Goal: Task Accomplishment & Management: Use online tool/utility

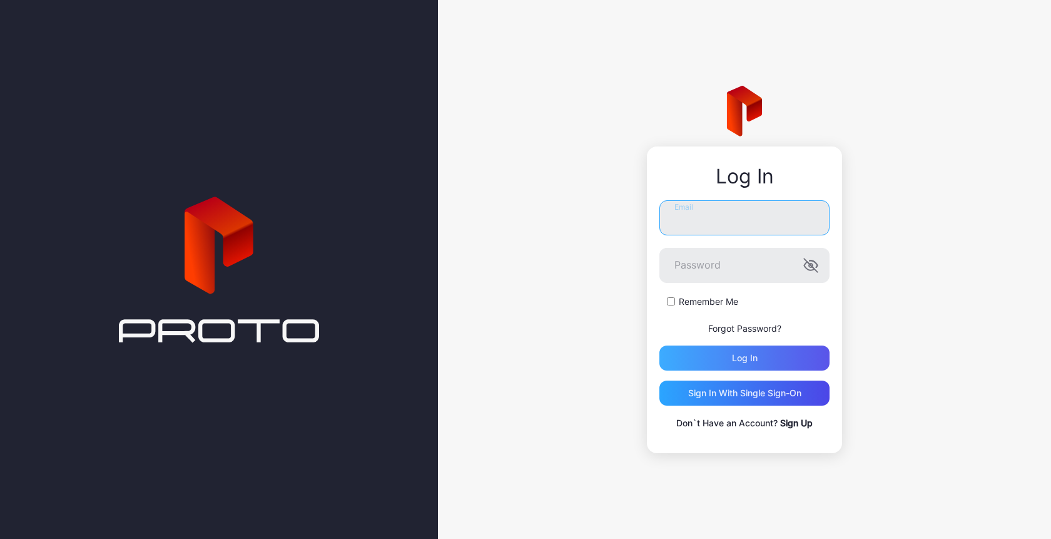
type input "**********"
click at [729, 353] on div "Log in" at bounding box center [744, 357] width 170 height 25
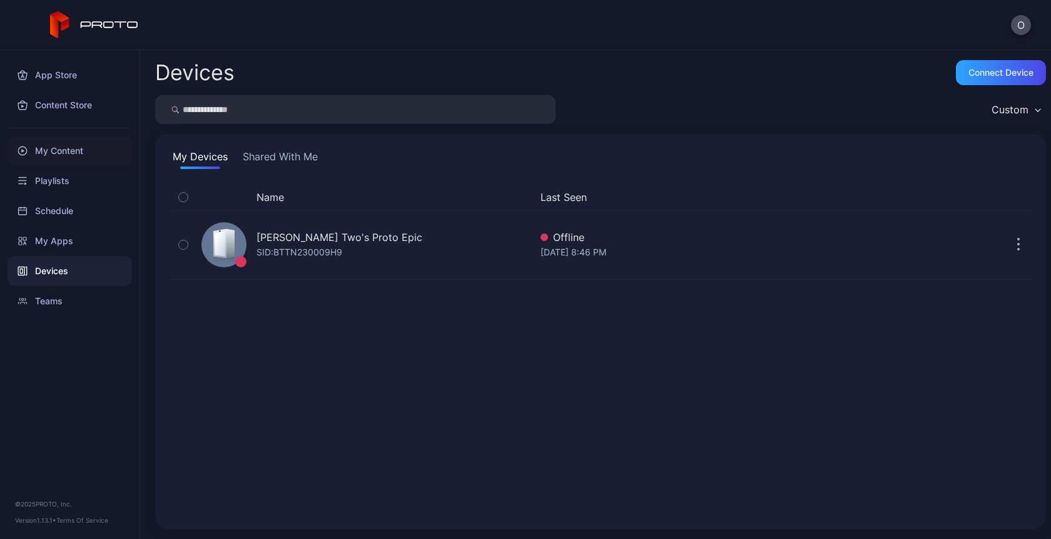
click at [55, 160] on div "My Content" at bounding box center [70, 151] width 124 height 30
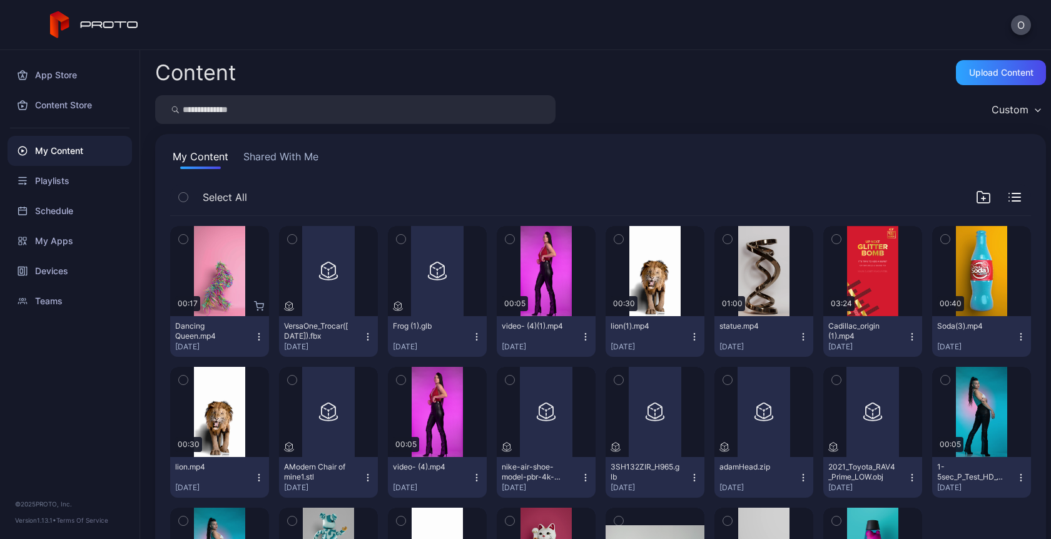
click at [69, 149] on div "My Content" at bounding box center [70, 151] width 124 height 30
click at [254, 335] on icon "button" at bounding box center [259, 336] width 10 height 10
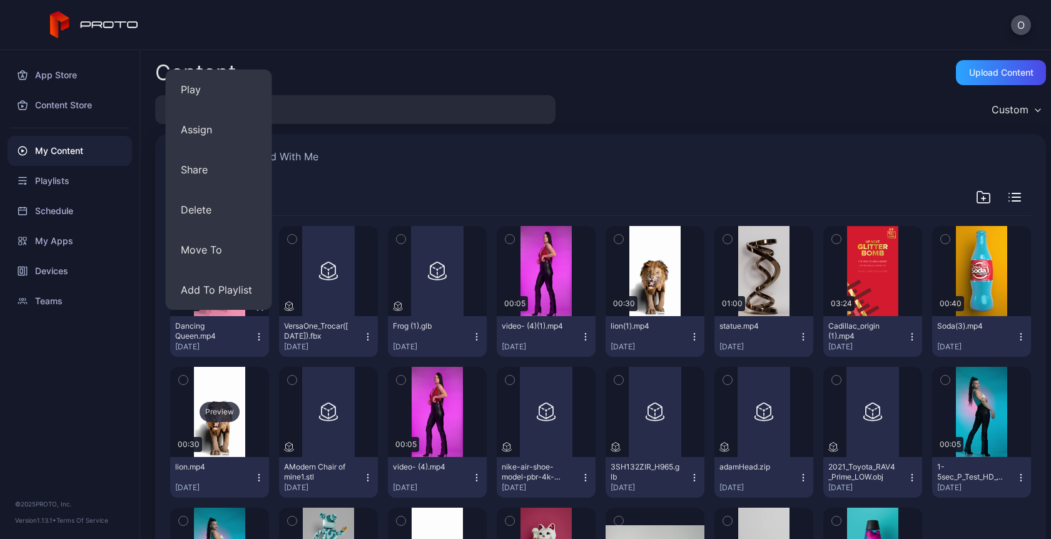
scroll to position [134, 0]
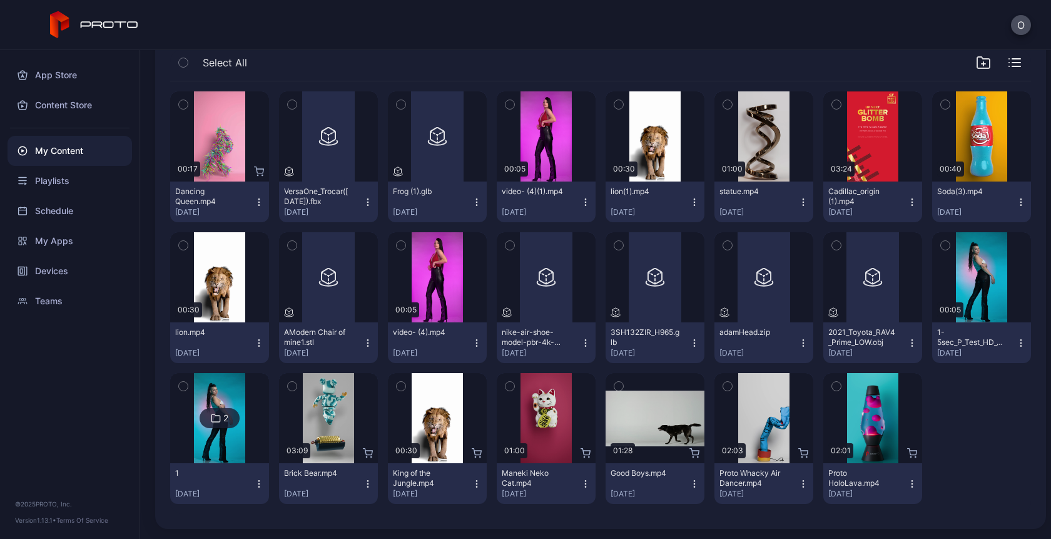
click at [472, 482] on icon "button" at bounding box center [477, 483] width 10 height 10
click at [946, 397] on div at bounding box center [981, 438] width 99 height 131
click at [694, 487] on icon "button" at bounding box center [694, 486] width 1 height 1
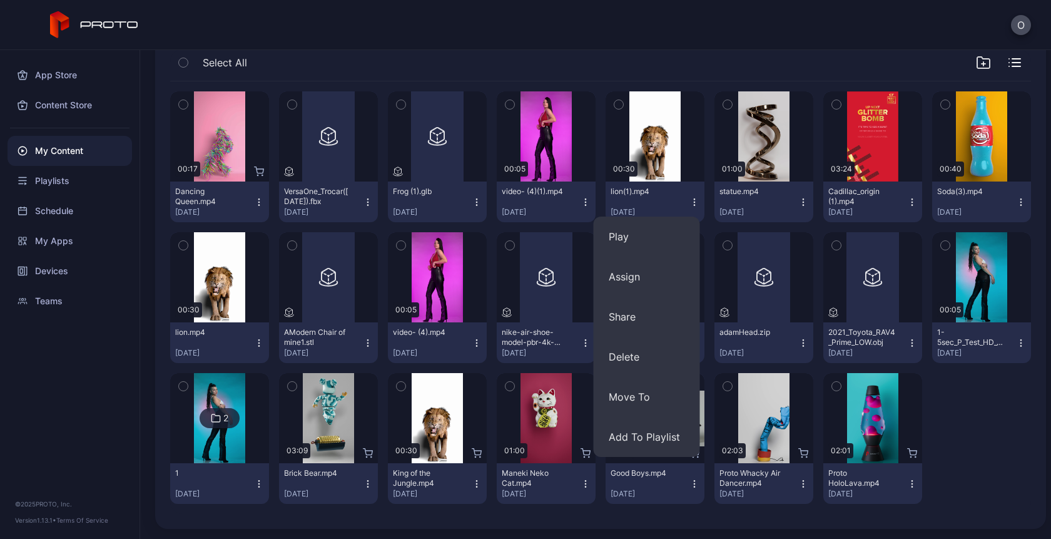
click at [580, 487] on icon "button" at bounding box center [585, 483] width 10 height 10
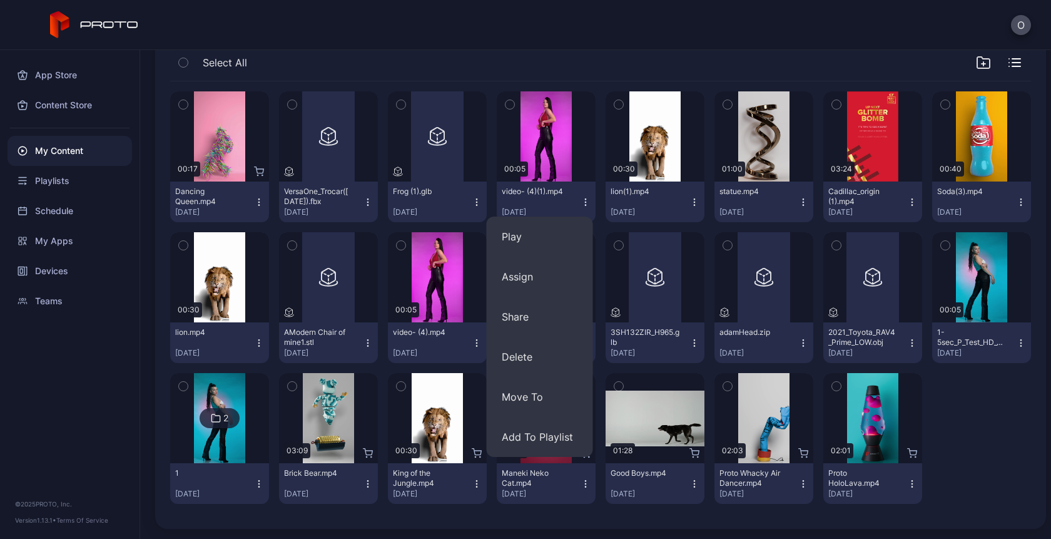
click at [907, 201] on icon "button" at bounding box center [912, 202] width 10 height 10
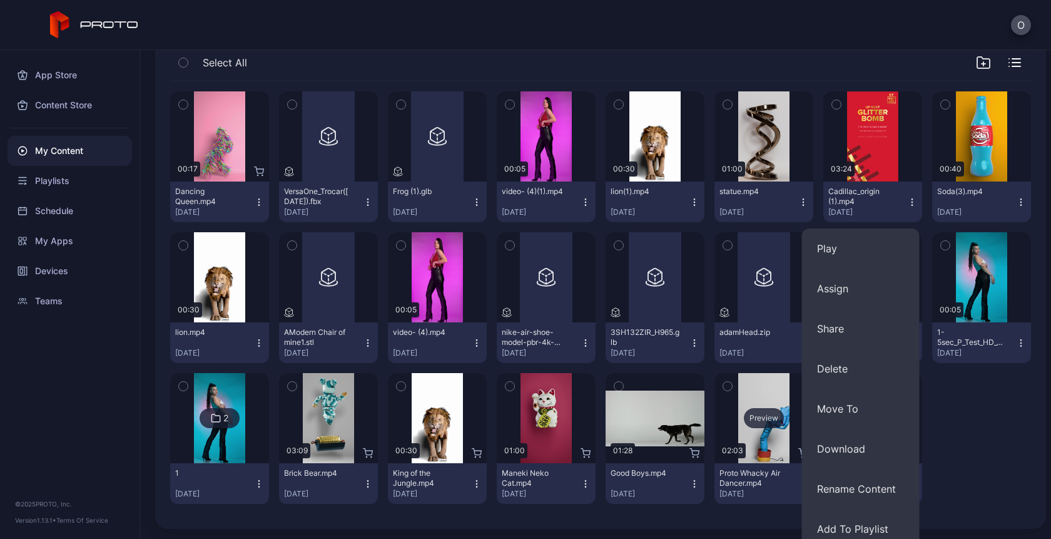
scroll to position [185, 0]
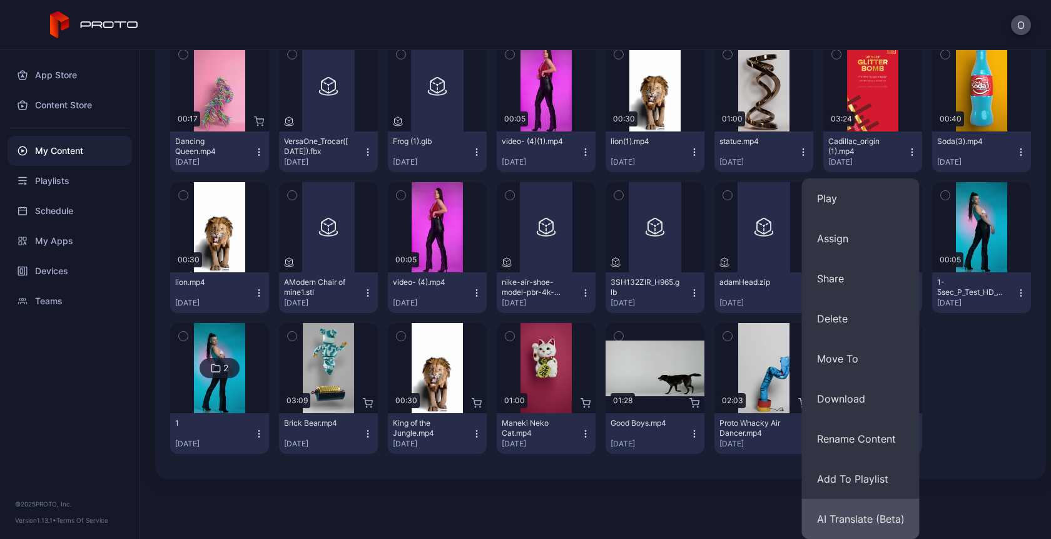
click at [839, 523] on button "AI Translate (Beta)" at bounding box center [861, 518] width 118 height 40
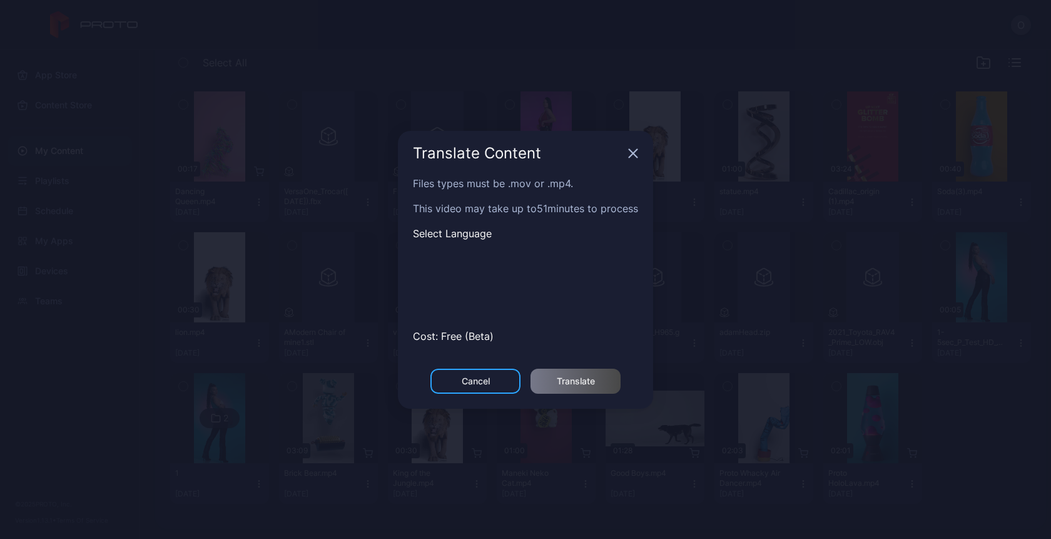
scroll to position [134, 0]
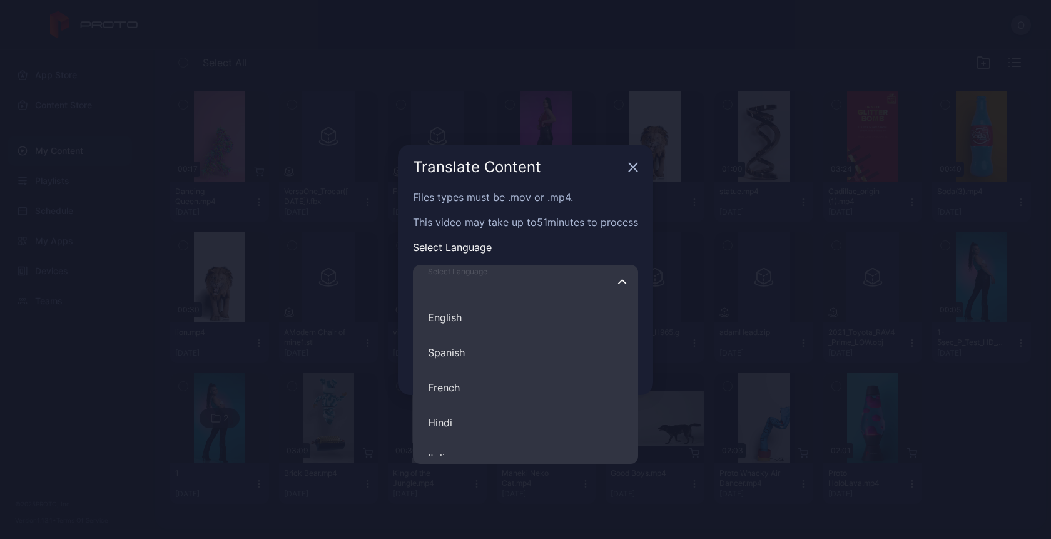
click at [484, 293] on input "Select Language English Spanish French Hindi Italian German Polish Portuguese C…" at bounding box center [525, 282] width 225 height 35
click at [479, 286] on input "Select Language English Spanish French Hindi Italian German Polish Portuguese C…" at bounding box center [525, 282] width 225 height 35
click at [630, 290] on input "Select Language English Spanish French Hindi Italian German Polish Portuguese C…" at bounding box center [525, 282] width 225 height 35
click at [624, 288] on button "Select Language English Spanish French Hindi Italian German Polish Portuguese C…" at bounding box center [622, 282] width 10 height 35
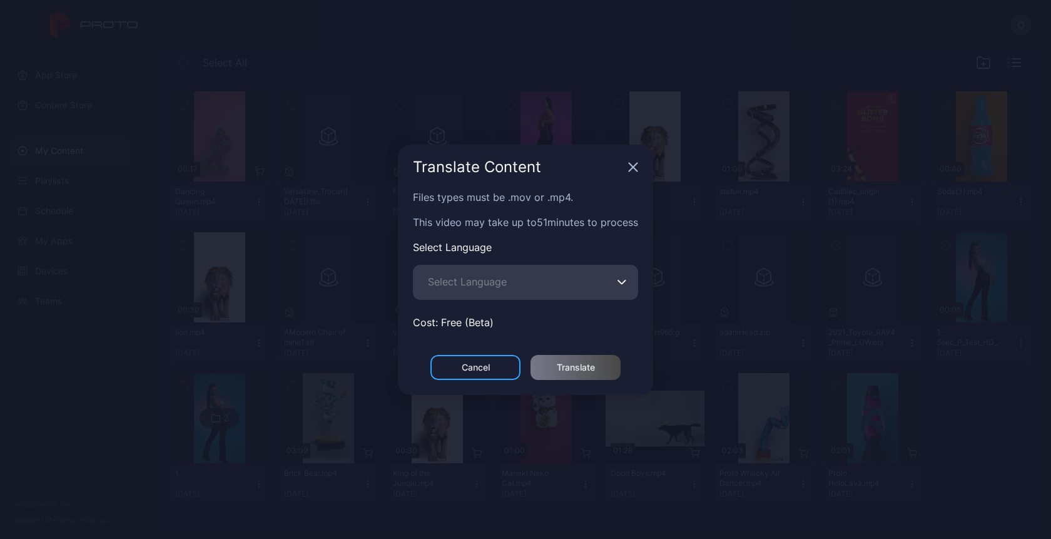
click at [634, 164] on icon "button" at bounding box center [633, 167] width 10 height 10
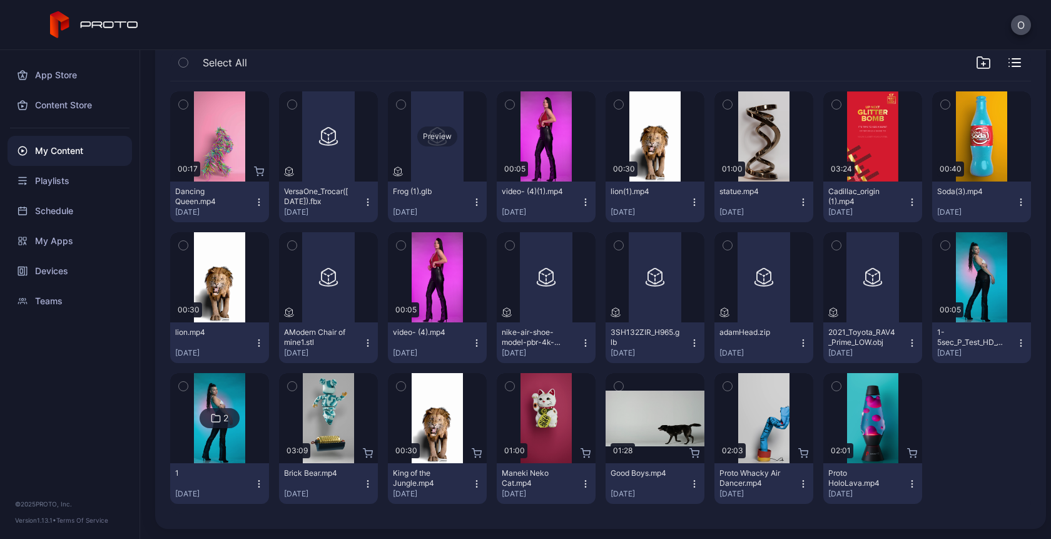
scroll to position [0, 0]
